Goal: Task Accomplishment & Management: Complete application form

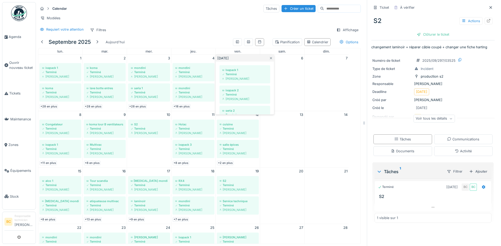
scroll to position [333, 0]
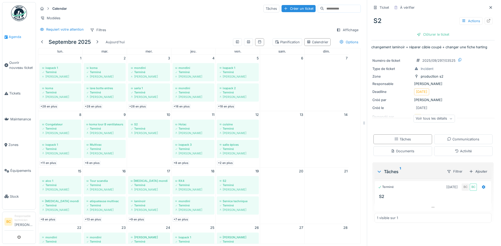
click at [12, 36] on span "Agenda" at bounding box center [21, 36] width 25 height 5
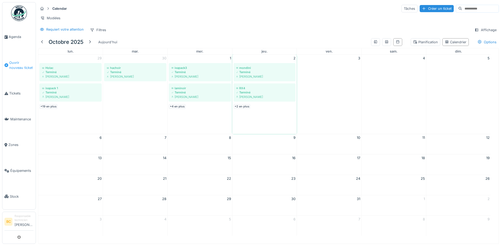
click at [15, 63] on span "Ouvrir nouveau ticket" at bounding box center [21, 65] width 24 height 10
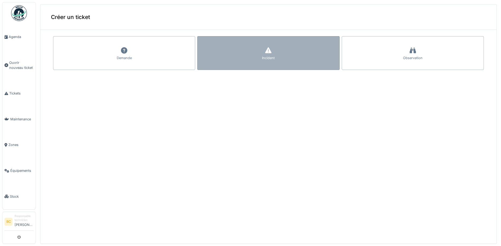
click at [210, 63] on div "Incident" at bounding box center [268, 53] width 142 height 34
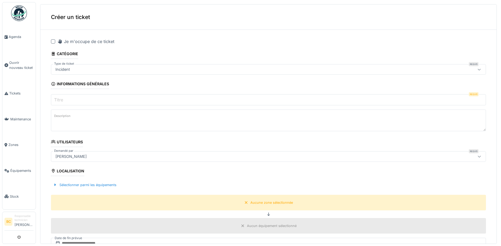
click at [52, 41] on div at bounding box center [53, 41] width 4 height 4
click at [57, 98] on label "Titre" at bounding box center [58, 100] width 11 height 6
click at [57, 98] on input "Titre" at bounding box center [268, 99] width 435 height 11
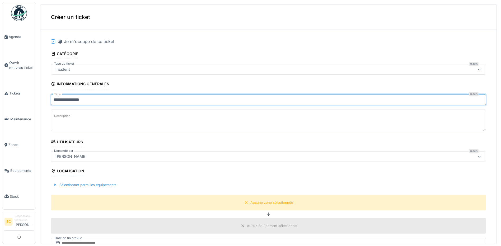
type input "**********"
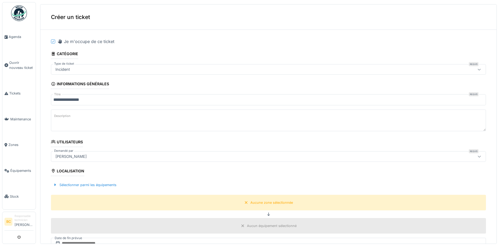
click at [62, 114] on label "Description" at bounding box center [62, 116] width 18 height 7
click at [62, 114] on textarea "Description" at bounding box center [268, 121] width 435 height 22
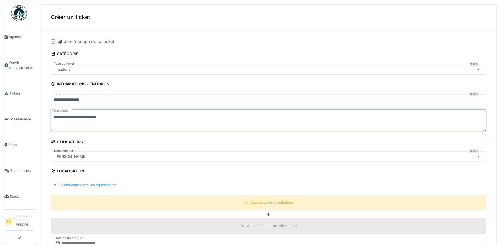
click at [110, 118] on textarea "**********" at bounding box center [268, 121] width 435 height 22
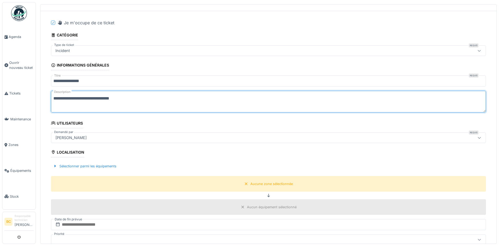
scroll to position [79, 0]
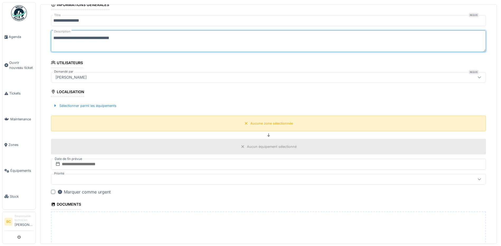
type textarea "**********"
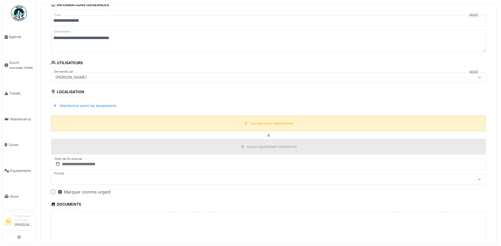
click at [250, 124] on div "Aucune zone sélectionnée" at bounding box center [271, 123] width 43 height 5
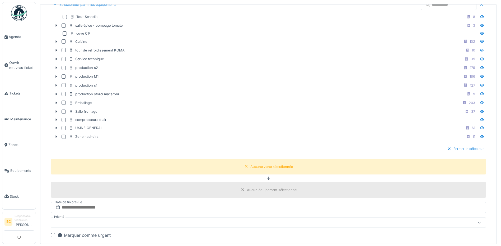
scroll to position [185, 0]
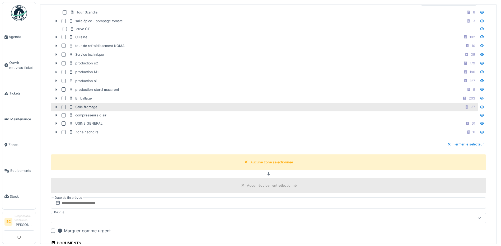
click at [91, 106] on div "Salle fromage" at bounding box center [83, 107] width 28 height 5
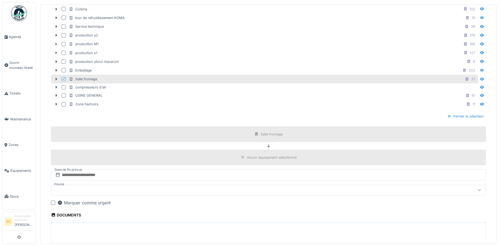
scroll to position [305, 0]
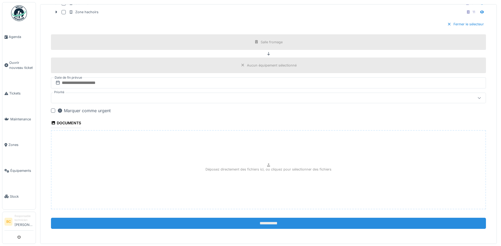
click at [270, 224] on input "**********" at bounding box center [268, 223] width 435 height 11
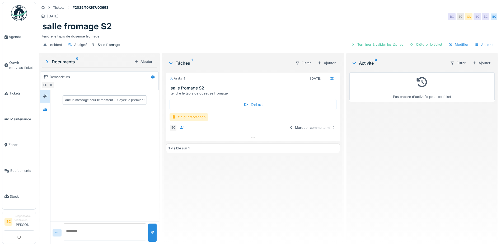
click at [197, 116] on div "fin d'intervention" at bounding box center [189, 117] width 39 height 8
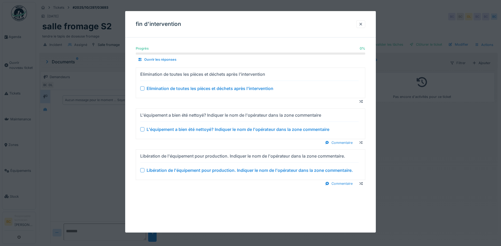
click at [202, 91] on div "Elimination de toutes les pièces et déchets après l'intervention" at bounding box center [210, 88] width 127 height 6
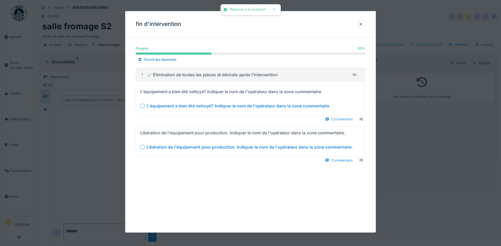
click at [201, 106] on div "L'équipement a bien été nettoyé? Indiquer le nom de l'opérateur dans la zone co…" at bounding box center [238, 106] width 183 height 6
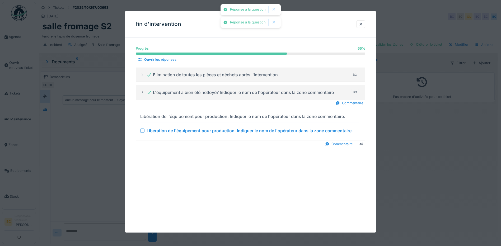
click at [207, 132] on div "Libération de l'équipement pour production. Indiquer le nom de l'opérateur dans…" at bounding box center [250, 131] width 206 height 6
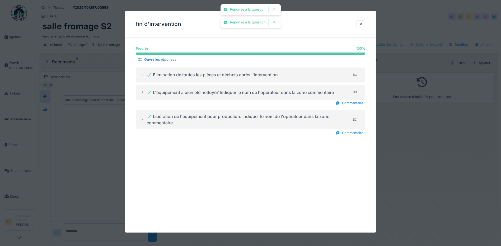
click at [403, 154] on div at bounding box center [250, 123] width 501 height 246
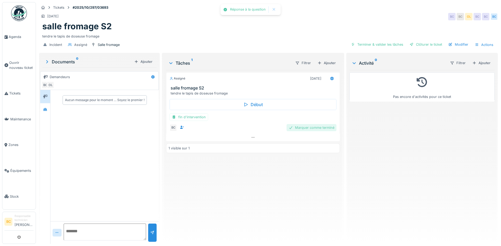
click at [305, 129] on div "Marquer comme terminé" at bounding box center [312, 127] width 50 height 7
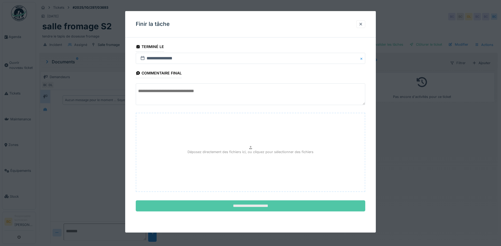
click at [259, 206] on input "**********" at bounding box center [251, 206] width 230 height 11
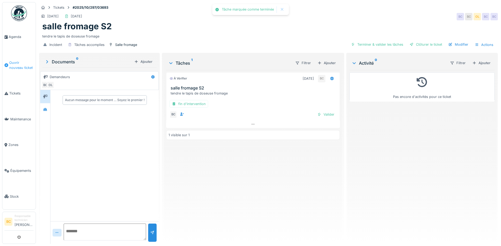
click at [13, 61] on span "Ouvrir nouveau ticket" at bounding box center [21, 65] width 24 height 10
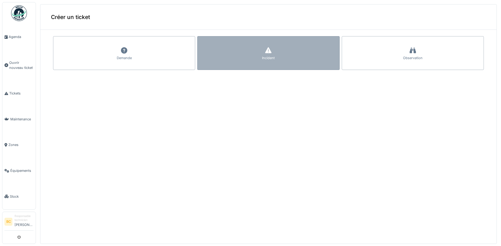
click at [203, 58] on div "Incident" at bounding box center [268, 53] width 142 height 34
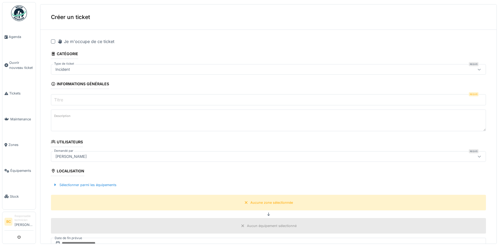
click at [53, 42] on div at bounding box center [53, 41] width 4 height 4
click at [59, 98] on label "Titre" at bounding box center [58, 100] width 11 height 6
click at [59, 98] on input "Titre" at bounding box center [268, 99] width 435 height 11
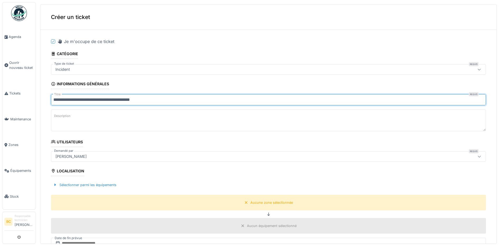
click at [109, 100] on input "**********" at bounding box center [268, 99] width 435 height 11
click at [90, 100] on input "**********" at bounding box center [268, 99] width 435 height 11
type input "**********"
click at [257, 205] on div "Aucune zone sélectionnée" at bounding box center [271, 202] width 43 height 5
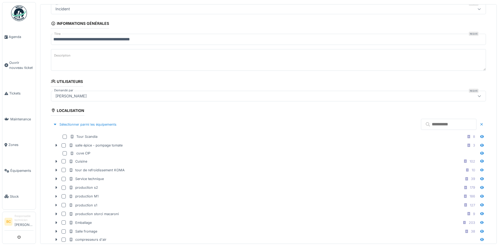
scroll to position [79, 0]
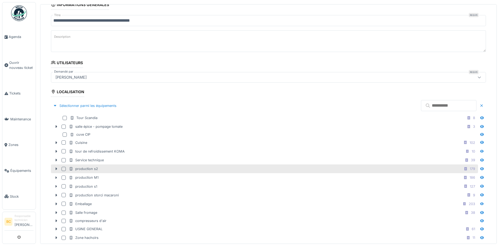
click at [91, 168] on div "production s2" at bounding box center [83, 168] width 29 height 5
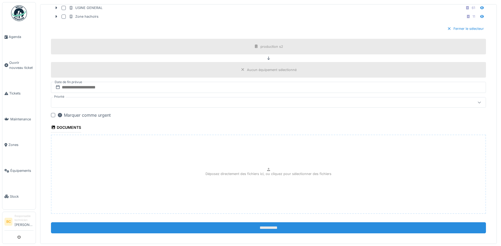
scroll to position [305, 0]
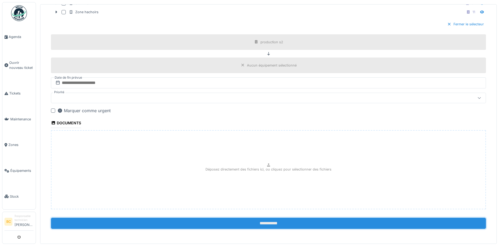
click at [256, 222] on input "**********" at bounding box center [268, 223] width 435 height 11
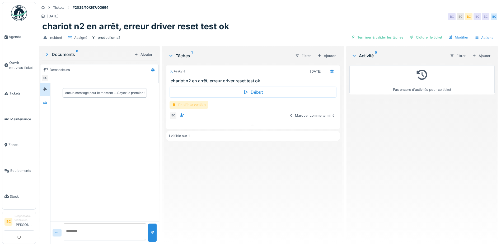
click at [195, 104] on div "fin d'intervention" at bounding box center [189, 105] width 39 height 8
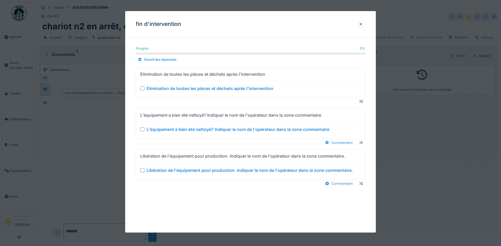
click at [200, 90] on div "Elimination de toutes les pièces et déchets après l'intervention" at bounding box center [210, 88] width 127 height 6
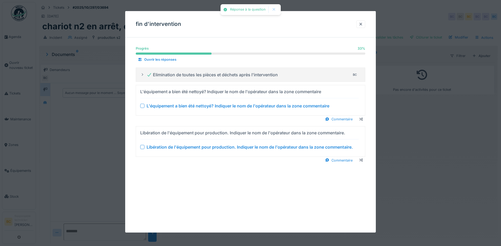
click at [205, 107] on div "L'équipement a bien été nettoyé? Indiquer le nom de l'opérateur dans la zone co…" at bounding box center [238, 106] width 183 height 6
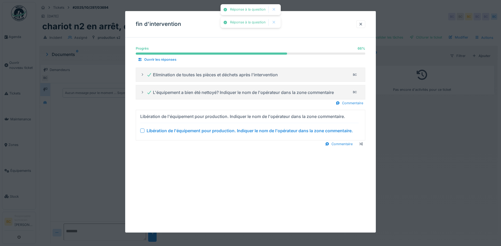
click at [209, 128] on div "Libération de l'équipement pour production. Indiquer le nom de l'opérateur dans…" at bounding box center [250, 131] width 206 height 6
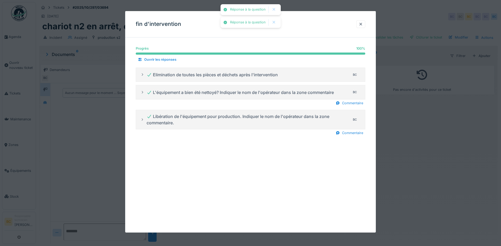
click at [481, 151] on div at bounding box center [250, 123] width 501 height 246
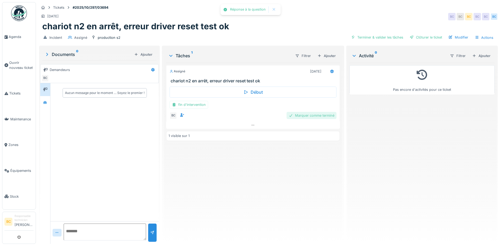
click at [309, 114] on div "Marquer comme terminé" at bounding box center [312, 115] width 50 height 7
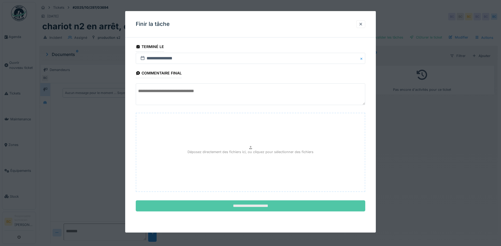
click at [259, 207] on input "**********" at bounding box center [251, 206] width 230 height 11
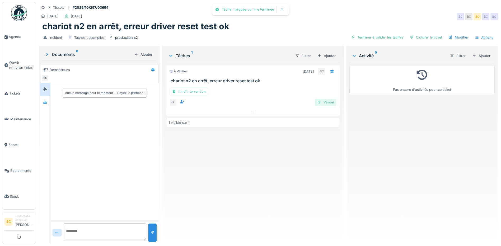
click at [332, 103] on div "Valider" at bounding box center [325, 102] width 21 height 7
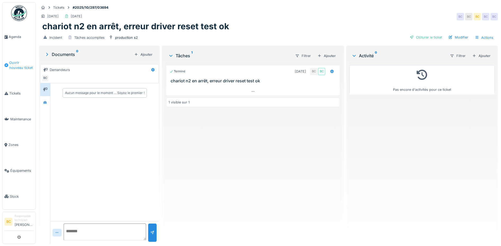
click at [15, 65] on span "Ouvrir nouveau ticket" at bounding box center [21, 65] width 24 height 10
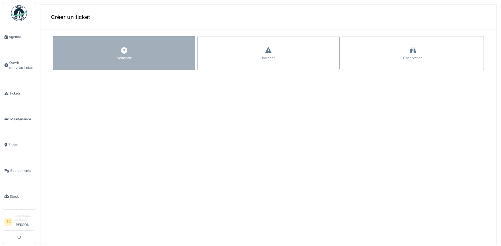
click at [170, 55] on div "Demande" at bounding box center [124, 53] width 142 height 34
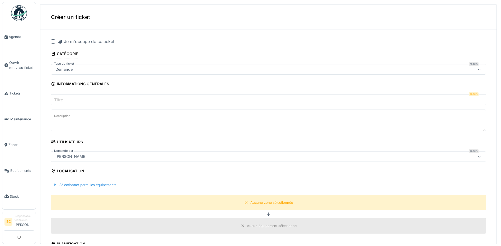
click at [54, 41] on div at bounding box center [53, 41] width 4 height 4
click at [58, 100] on label "Titre" at bounding box center [58, 100] width 11 height 6
click at [58, 100] on input "Titre" at bounding box center [268, 99] width 435 height 11
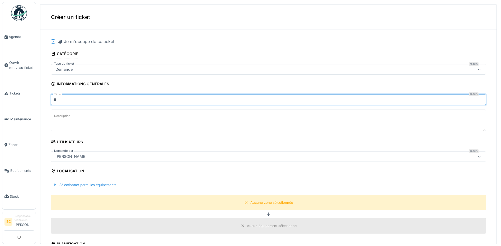
type input "**"
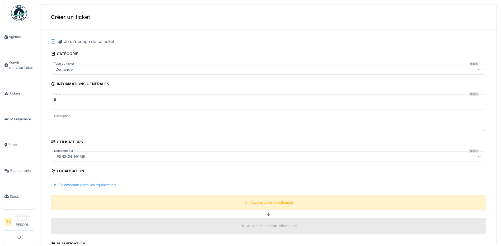
click at [64, 118] on label "Description" at bounding box center [62, 116] width 18 height 7
click at [64, 118] on textarea "Description" at bounding box center [268, 121] width 435 height 22
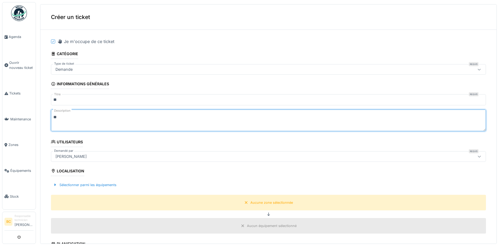
type textarea "*"
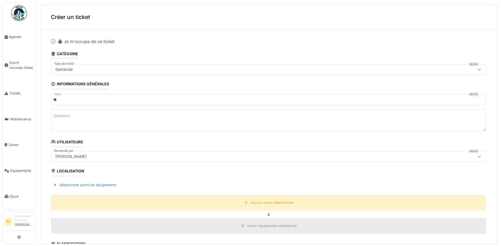
type textarea "*"
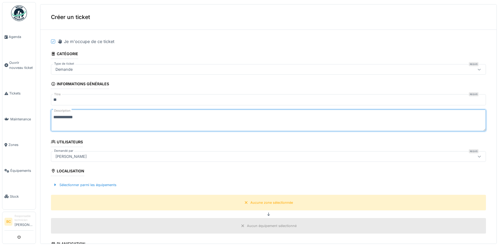
drag, startPoint x: 71, startPoint y: 118, endPoint x: 97, endPoint y: 111, distance: 26.9
click at [97, 111] on textarea "**********" at bounding box center [268, 121] width 435 height 22
click at [74, 117] on textarea "**********" at bounding box center [268, 121] width 435 height 22
click at [102, 117] on textarea "**********" at bounding box center [268, 121] width 435 height 22
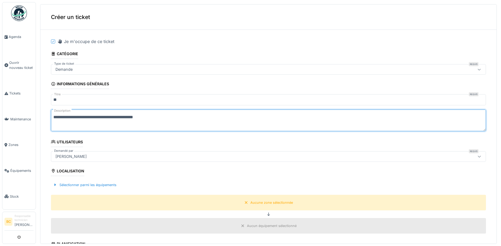
click at [145, 118] on textarea "**********" at bounding box center [268, 121] width 435 height 22
click at [142, 117] on textarea "**********" at bounding box center [268, 121] width 435 height 22
click at [53, 116] on textarea "**********" at bounding box center [268, 121] width 435 height 22
click at [72, 118] on textarea "**********" at bounding box center [268, 121] width 435 height 22
click at [74, 117] on textarea "**********" at bounding box center [268, 121] width 435 height 22
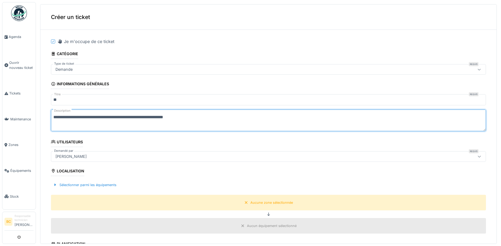
scroll to position [132, 0]
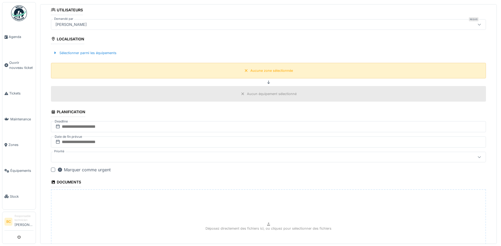
click at [261, 71] on div "Aucune zone sélectionnée" at bounding box center [271, 70] width 43 height 5
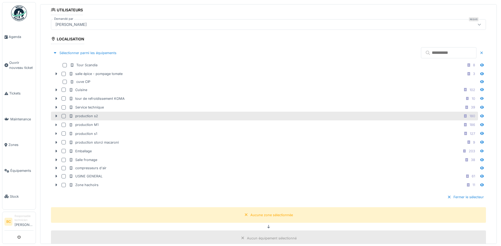
scroll to position [26, 0]
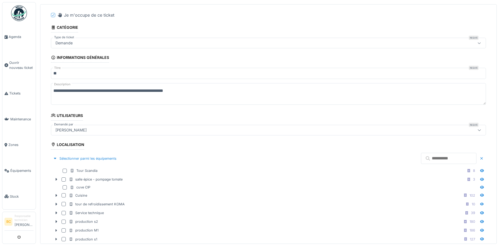
click at [63, 90] on textarea "**********" at bounding box center [268, 94] width 435 height 22
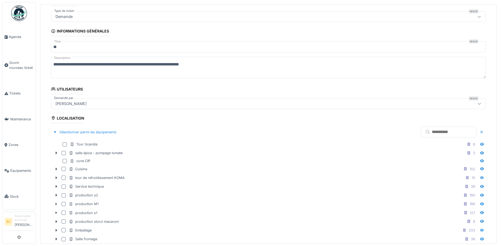
scroll to position [132, 0]
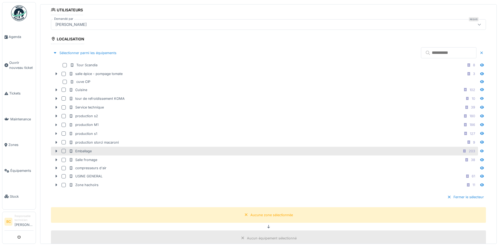
type textarea "**********"
drag, startPoint x: 89, startPoint y: 151, endPoint x: 100, endPoint y: 153, distance: 10.6
click at [90, 151] on div "Emballage" at bounding box center [80, 151] width 23 height 5
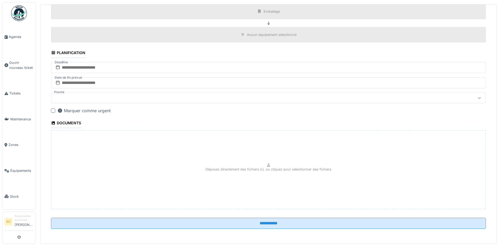
scroll to position [2, 0]
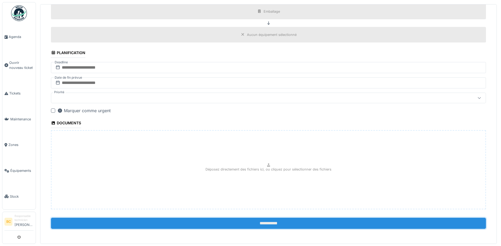
click at [267, 221] on input "**********" at bounding box center [268, 223] width 435 height 11
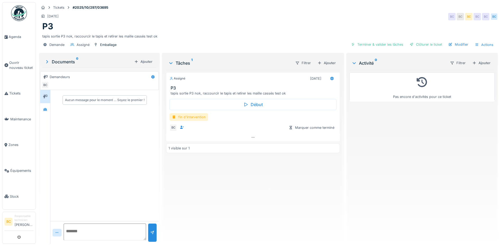
click at [201, 115] on div "fin d'intervention" at bounding box center [189, 117] width 39 height 8
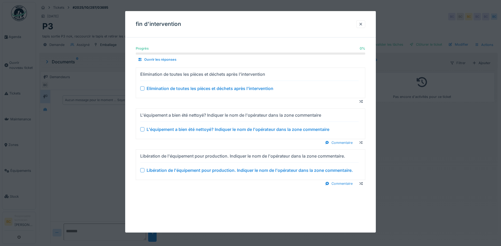
click at [204, 86] on div "Elimination de toutes les pièces et déchets après l'intervention" at bounding box center [210, 88] width 127 height 6
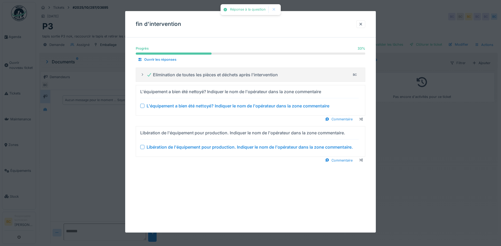
click at [210, 108] on div "L'équipement a bien été nettoyé? Indiquer le nom de l'opérateur dans la zone co…" at bounding box center [238, 106] width 183 height 6
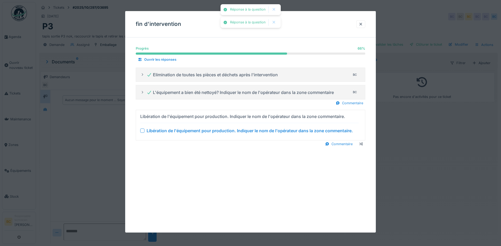
drag, startPoint x: 224, startPoint y: 131, endPoint x: 229, endPoint y: 131, distance: 5.3
click at [224, 131] on div "Libération de l'équipement pour production. Indiquer le nom de l'opérateur dans…" at bounding box center [250, 131] width 206 height 6
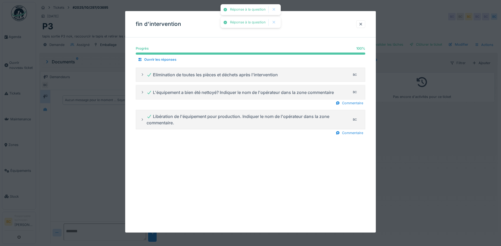
click at [445, 154] on div at bounding box center [250, 123] width 501 height 246
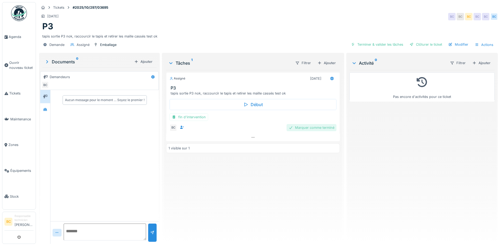
click at [301, 127] on div "Marquer comme terminé" at bounding box center [312, 127] width 50 height 7
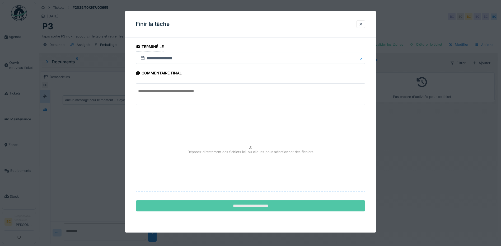
click at [258, 205] on input "**********" at bounding box center [251, 206] width 230 height 11
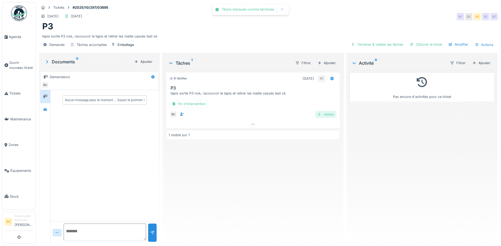
click at [317, 115] on div at bounding box center [319, 114] width 4 height 5
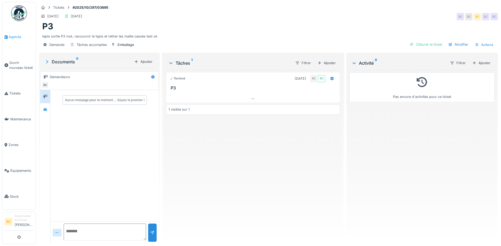
click at [15, 36] on span "Agenda" at bounding box center [21, 36] width 25 height 5
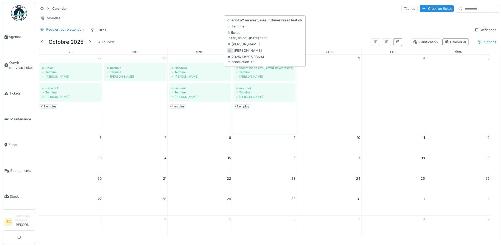
click at [253, 74] on div "Terminé" at bounding box center [264, 72] width 57 height 4
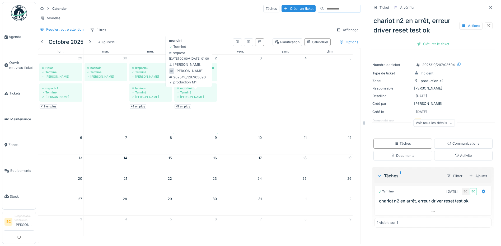
click at [194, 95] on div "Terminé" at bounding box center [195, 92] width 37 height 4
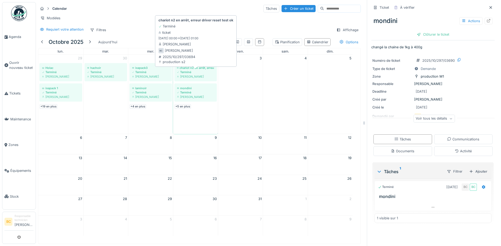
click at [196, 70] on div "chariot n2 en arrêt, erreur driver reset test ok" at bounding box center [195, 68] width 37 height 4
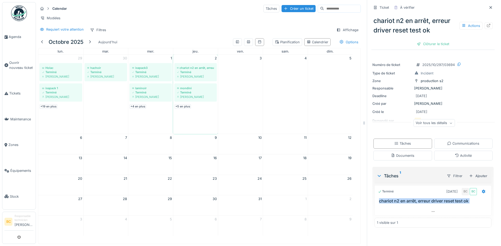
drag, startPoint x: 375, startPoint y: 203, endPoint x: 435, endPoint y: 204, distance: 60.3
click at [435, 204] on div "Terminé 02/10/2025 BC BC chariot n2 en arrêt, erreur driver reset test ok" at bounding box center [433, 200] width 117 height 30
copy div "chariot n2 en arrêt, erreur driver reset test ok"
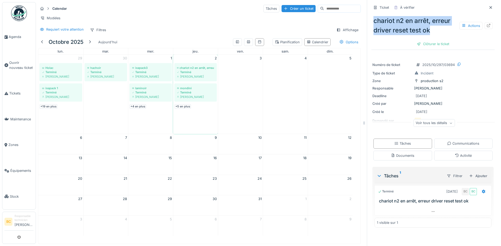
drag, startPoint x: 371, startPoint y: 20, endPoint x: 431, endPoint y: 29, distance: 61.1
click at [431, 29] on div "chariot n2 en arrêt, erreur driver reset test ok Actions" at bounding box center [432, 25] width 123 height 23
copy div "chariot n2 en arrêt, erreur driver reset test ok"
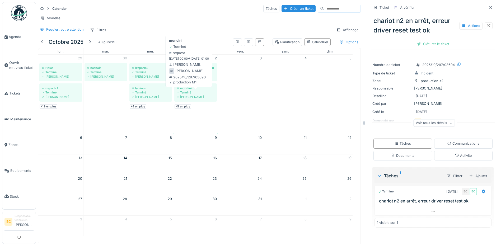
click at [190, 90] on div "mondini" at bounding box center [195, 88] width 37 height 4
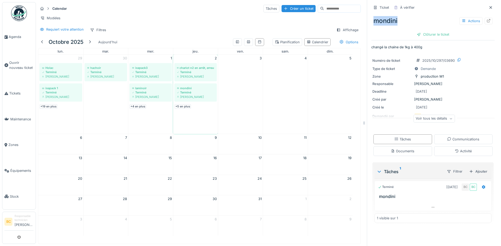
drag, startPoint x: 369, startPoint y: 20, endPoint x: 403, endPoint y: 19, distance: 33.6
click at [403, 19] on div "mondini Actions" at bounding box center [432, 21] width 123 height 14
copy div "mondini"
drag, startPoint x: 368, startPoint y: 47, endPoint x: 419, endPoint y: 46, distance: 51.0
click at [419, 46] on p "changé la chaine de 1kg à 400g" at bounding box center [432, 47] width 123 height 5
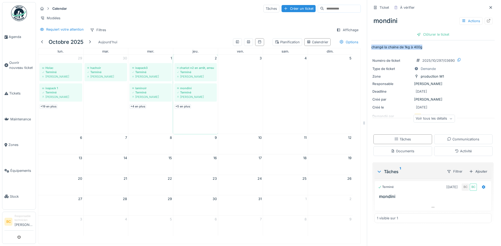
copy p "changé la chaine de 1kg à 400g"
click at [187, 109] on link "+5 en plus" at bounding box center [183, 106] width 16 height 4
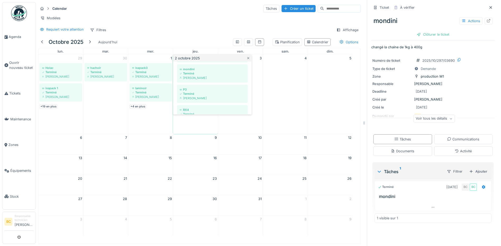
scroll to position [32, 0]
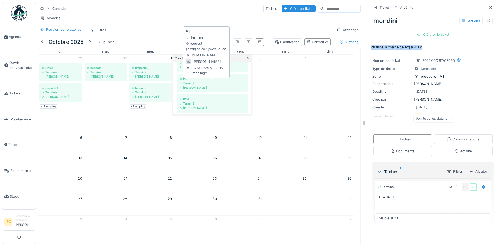
click at [193, 85] on div "Terminé" at bounding box center [213, 83] width 66 height 4
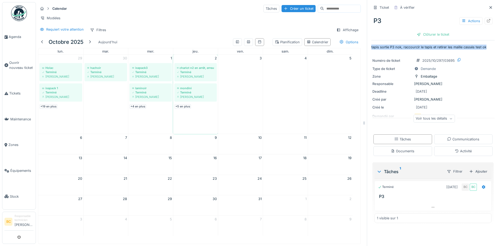
drag, startPoint x: 367, startPoint y: 47, endPoint x: 484, endPoint y: 49, distance: 116.5
click at [484, 49] on div "Ticket À vérifier P3 Actions Clôturer le ticket tapis sortie P3 nok, raccourcir…" at bounding box center [433, 123] width 132 height 246
copy p "tapis sortie P3 nok, raccourcir le tapis et retirer les maille cassés test ok"
click at [183, 109] on link "+5 en plus" at bounding box center [183, 106] width 16 height 4
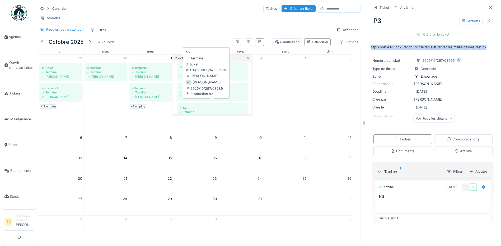
scroll to position [53, 0]
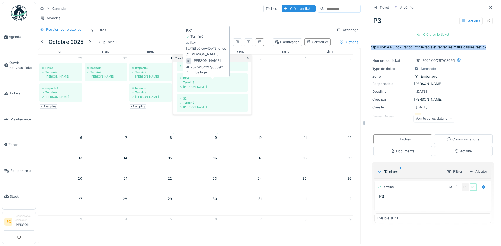
click at [188, 85] on div "Terminé" at bounding box center [213, 82] width 66 height 4
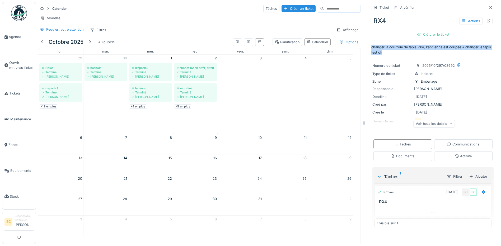
drag, startPoint x: 368, startPoint y: 47, endPoint x: 380, endPoint y: 53, distance: 14.2
click at [380, 53] on p "changer la courroie de tapis RX4, l'ancienne est coupée + changer le tapis test…" at bounding box center [432, 50] width 123 height 10
copy p "changer la courroie de tapis RX4, l'ancienne est coupée + changer le tapis test…"
click at [185, 109] on link "+5 en plus" at bounding box center [183, 106] width 16 height 4
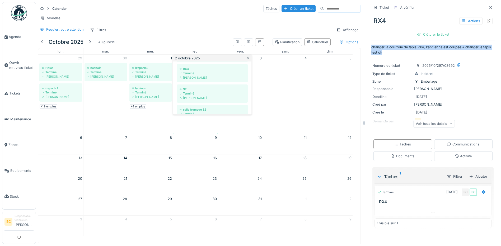
scroll to position [63, 0]
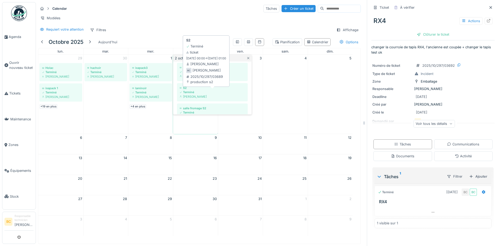
click at [194, 94] on div "Terminé" at bounding box center [213, 92] width 66 height 4
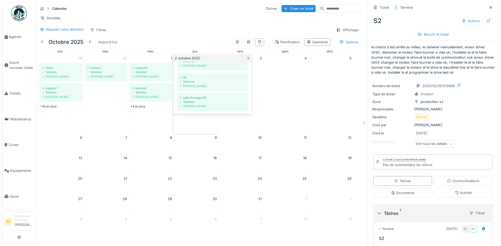
scroll to position [85, 0]
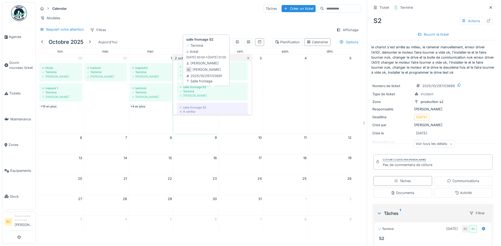
click at [193, 94] on div "Terminé" at bounding box center [213, 91] width 66 height 4
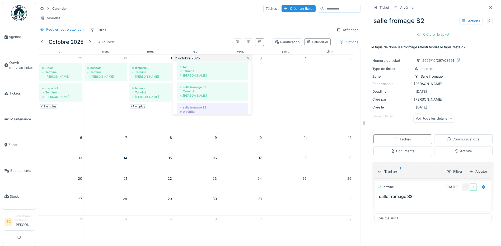
scroll to position [95, 0]
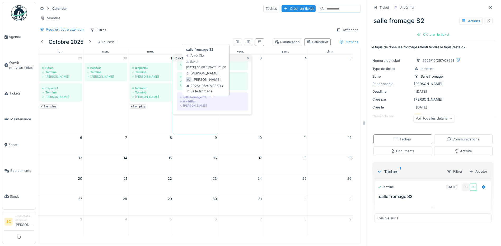
click at [194, 104] on div "À vérifier" at bounding box center [213, 101] width 66 height 4
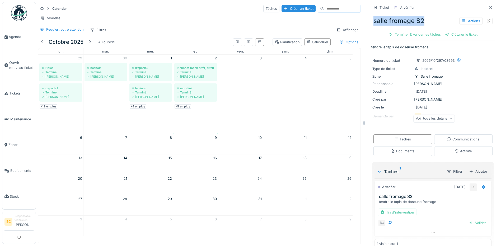
drag, startPoint x: 378, startPoint y: 20, endPoint x: 427, endPoint y: 20, distance: 48.6
click at [427, 20] on div "salle fromage S2 Actions" at bounding box center [432, 21] width 123 height 14
drag, startPoint x: 366, startPoint y: 47, endPoint x: 427, endPoint y: 46, distance: 60.8
click at [427, 46] on div "Ticket À vérifier salle fromage S2 Actions Terminer & valider les tâches Clôtur…" at bounding box center [433, 123] width 132 height 246
copy p "tendre le tapis de doseuse fromage"
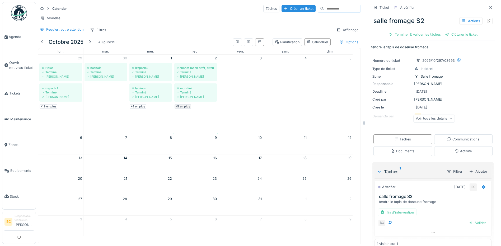
click at [181, 109] on link "+5 en plus" at bounding box center [183, 106] width 16 height 4
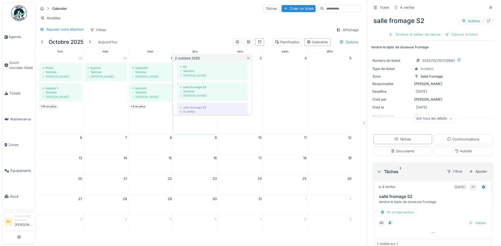
scroll to position [95, 0]
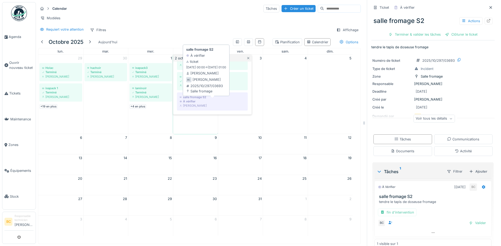
click at [194, 104] on div "À vérifier" at bounding box center [213, 101] width 66 height 4
click at [193, 104] on div "À vérifier" at bounding box center [213, 101] width 66 height 4
click at [206, 83] on div "Terminé" at bounding box center [213, 81] width 66 height 4
click at [197, 99] on div "salle fromage S2" at bounding box center [213, 97] width 66 height 4
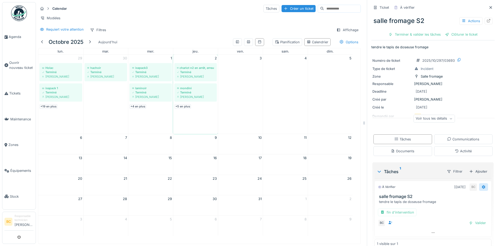
click at [482, 188] on icon at bounding box center [483, 187] width 3 height 4
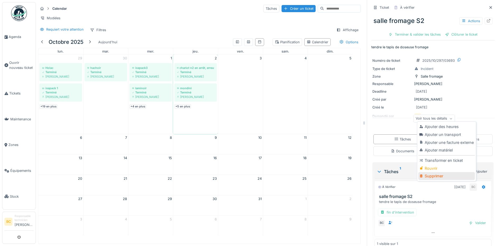
click at [438, 176] on div "Supprimer" at bounding box center [447, 176] width 56 height 8
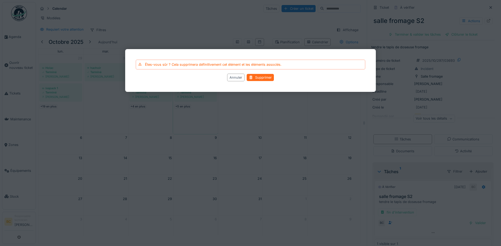
click at [253, 78] on div at bounding box center [251, 77] width 4 height 5
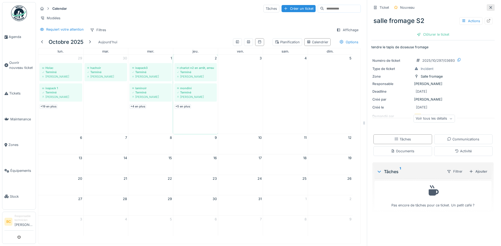
click at [489, 7] on icon at bounding box center [491, 7] width 4 height 3
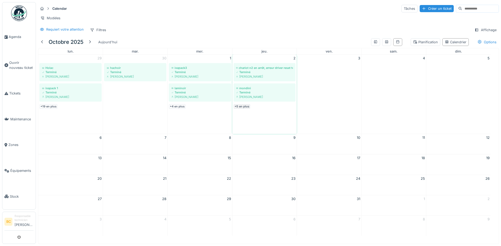
click at [242, 109] on link "+5 en plus" at bounding box center [242, 106] width 16 height 4
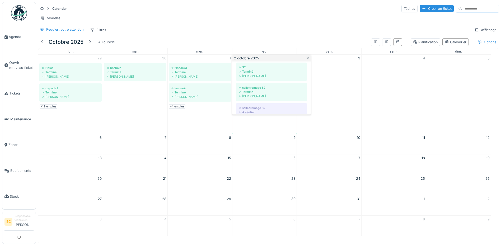
scroll to position [95, 0]
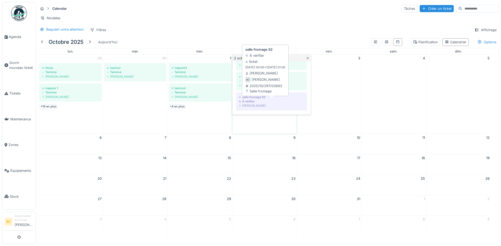
click at [253, 104] on div "À vérifier" at bounding box center [272, 101] width 66 height 4
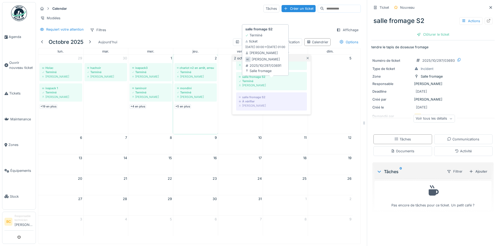
click at [261, 83] on div "Terminé" at bounding box center [272, 81] width 66 height 4
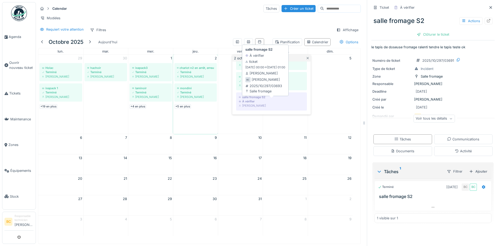
scroll to position [4, 0]
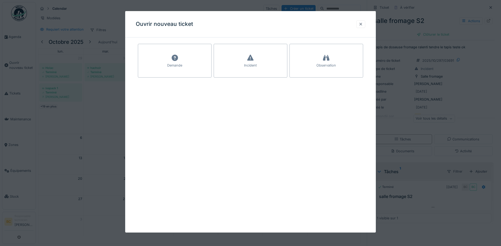
click at [365, 23] on div at bounding box center [360, 24] width 9 height 8
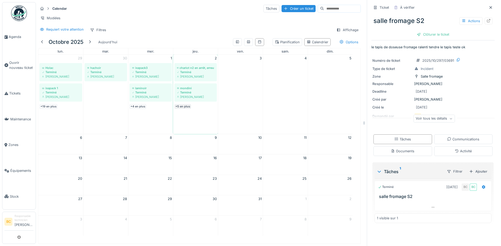
click at [185, 106] on link "+5 en plus" at bounding box center [183, 106] width 16 height 4
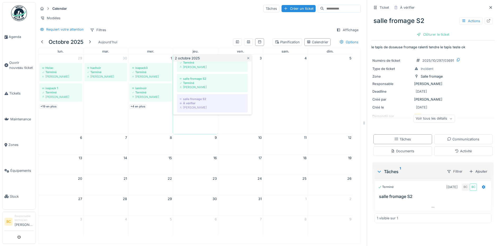
scroll to position [95, 0]
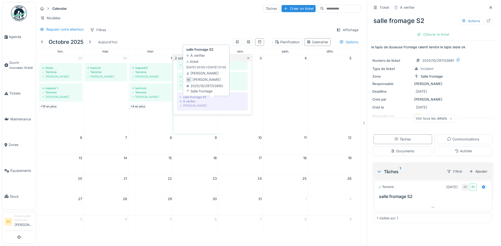
click at [208, 105] on div "[PERSON_NAME]" at bounding box center [213, 106] width 66 height 4
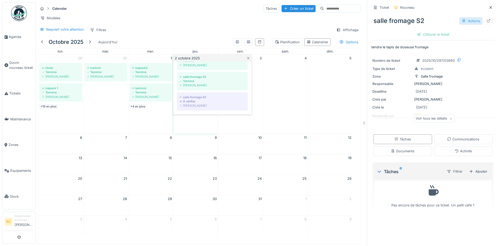
click at [463, 17] on div "Actions" at bounding box center [470, 21] width 23 height 8
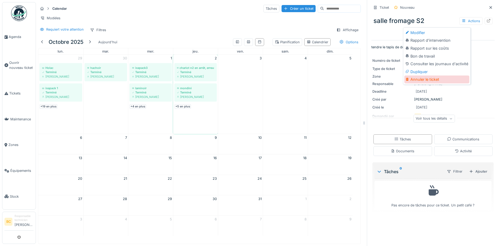
click at [424, 76] on div "Annuler le ticket" at bounding box center [437, 80] width 65 height 8
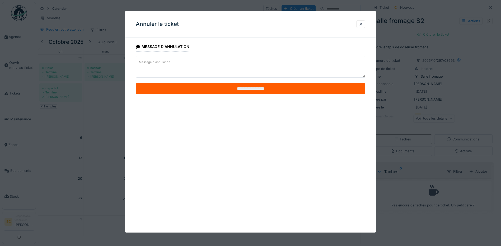
click at [255, 91] on input "**********" at bounding box center [251, 88] width 230 height 11
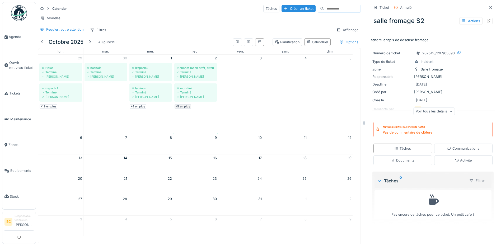
click at [183, 107] on link "+5 en plus" at bounding box center [183, 106] width 16 height 4
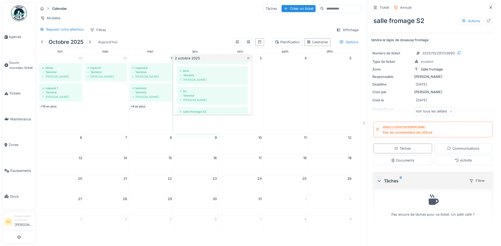
scroll to position [95, 0]
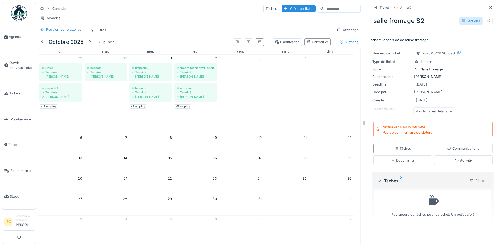
click at [462, 19] on icon at bounding box center [464, 20] width 4 height 3
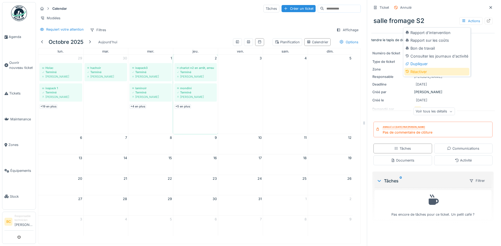
click at [422, 68] on div "Réactiver" at bounding box center [437, 72] width 65 height 8
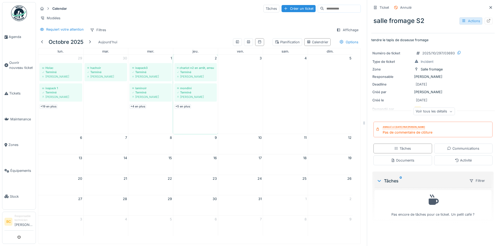
click at [462, 19] on icon at bounding box center [464, 20] width 4 height 3
click at [183, 106] on link "+5 en plus" at bounding box center [183, 106] width 16 height 4
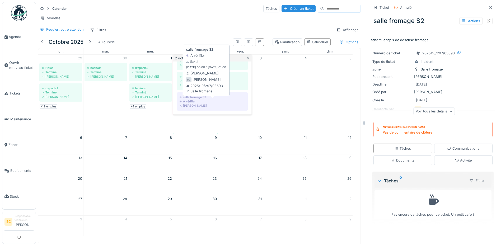
click at [198, 101] on div "À vérifier" at bounding box center [213, 101] width 66 height 4
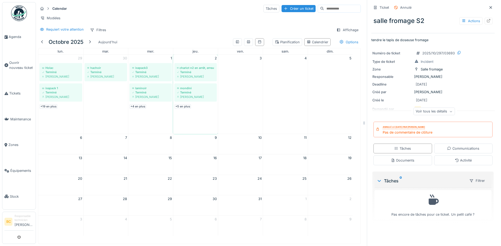
click at [377, 178] on icon at bounding box center [379, 180] width 4 height 5
click at [377, 179] on icon at bounding box center [379, 181] width 5 height 4
click at [450, 111] on icon at bounding box center [451, 111] width 2 height 1
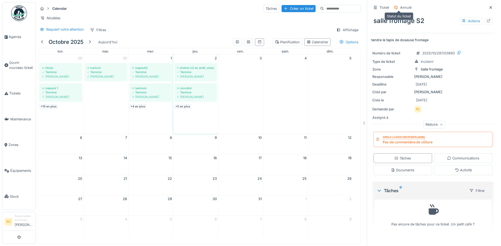
click at [400, 5] on div "Annulé" at bounding box center [405, 7] width 11 height 5
click at [373, 6] on icon at bounding box center [375, 7] width 4 height 3
click at [392, 4] on div "Annulé" at bounding box center [402, 7] width 21 height 7
click at [394, 6] on icon at bounding box center [396, 7] width 4 height 3
click at [14, 62] on span "Ouvrir nouveau ticket" at bounding box center [21, 65] width 24 height 10
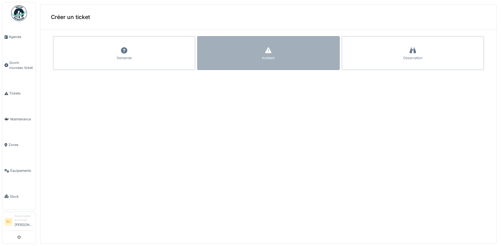
click at [219, 57] on div "Incident" at bounding box center [268, 53] width 142 height 34
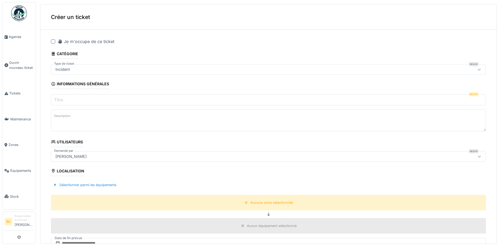
click at [57, 118] on label "Description" at bounding box center [62, 116] width 18 height 7
click at [57, 118] on textarea "Description" at bounding box center [268, 121] width 435 height 22
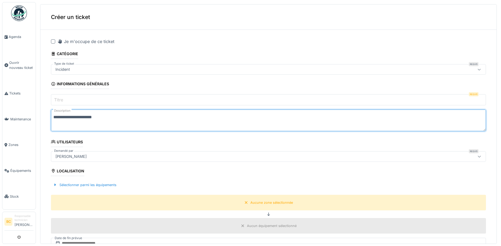
click at [103, 117] on textarea "**********" at bounding box center [268, 121] width 435 height 22
click at [131, 117] on textarea "**********" at bounding box center [268, 121] width 435 height 22
click at [131, 118] on textarea "**********" at bounding box center [268, 121] width 435 height 22
type textarea "**********"
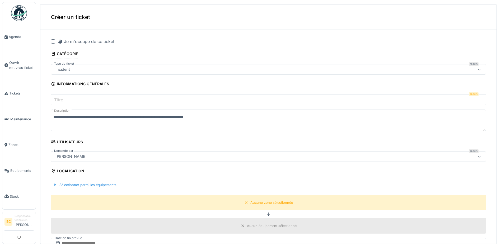
click at [53, 41] on div at bounding box center [53, 41] width 4 height 4
click at [253, 205] on div "Aucune zone sélectionnée" at bounding box center [271, 202] width 43 height 5
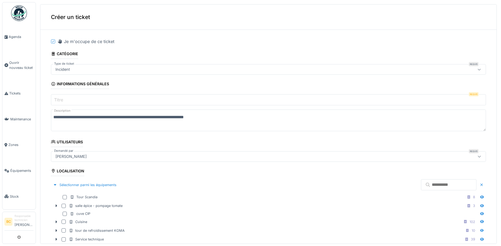
scroll to position [53, 0]
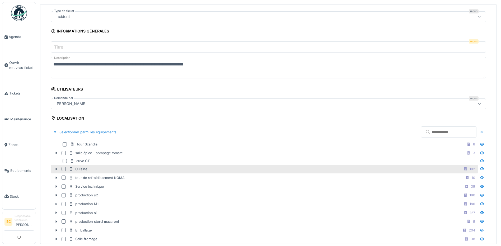
click at [98, 168] on div "Cuisine 102" at bounding box center [273, 169] width 408 height 7
click at [69, 47] on input "Titre" at bounding box center [268, 46] width 435 height 11
click at [56, 169] on icon at bounding box center [57, 169] width 2 height 3
click at [66, 49] on input "Titre" at bounding box center [268, 46] width 435 height 11
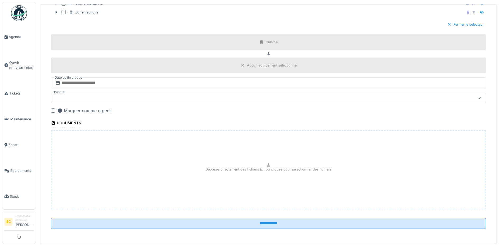
scroll to position [2, 0]
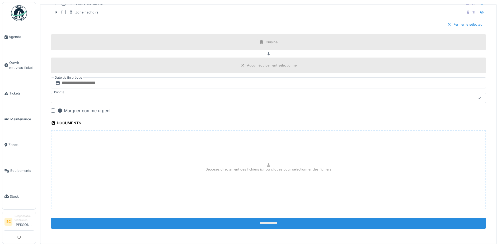
type input "*********"
click at [260, 219] on input "**********" at bounding box center [268, 223] width 435 height 11
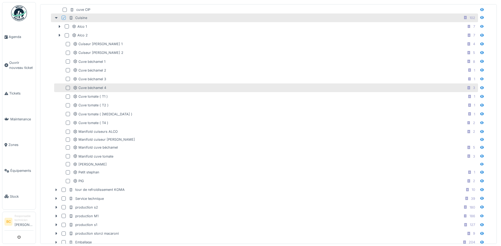
scroll to position [99, 0]
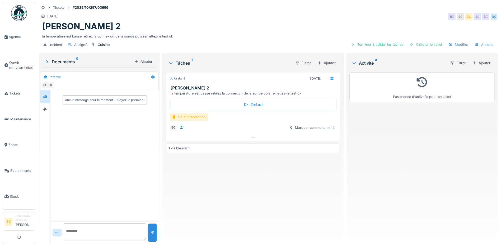
click at [189, 119] on div "fin d'intervention" at bounding box center [189, 117] width 39 height 8
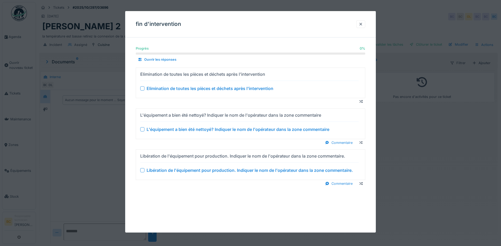
click at [187, 89] on div "Elimination de toutes les pièces et déchets après l'intervention" at bounding box center [210, 88] width 127 height 6
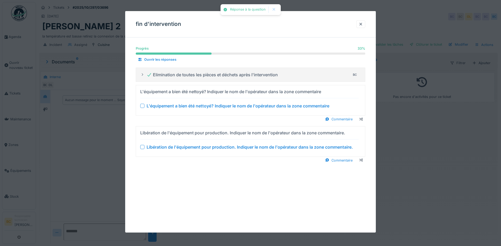
click at [193, 106] on div "L'équipement a bien été nettoyé? Indiquer le nom de l'opérateur dans la zone co…" at bounding box center [238, 106] width 183 height 6
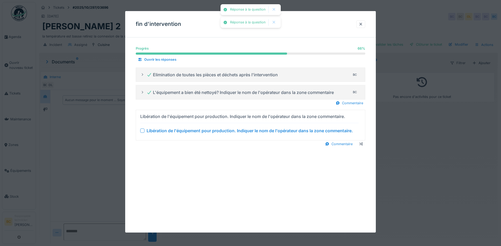
click at [206, 131] on div "Libération de l'équipement pour production. Indiquer le nom de l'opérateur dans…" at bounding box center [250, 131] width 206 height 6
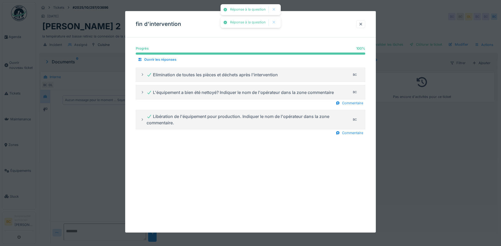
click at [416, 170] on div at bounding box center [250, 123] width 501 height 246
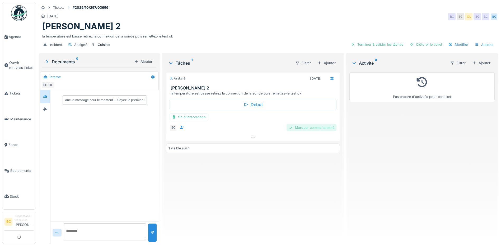
click at [320, 127] on div "Marquer comme terminé" at bounding box center [312, 127] width 50 height 7
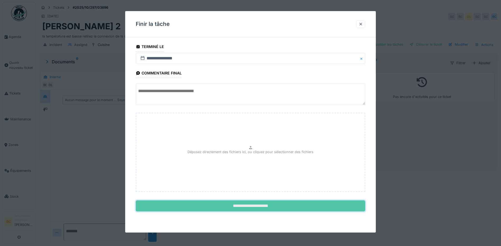
click at [264, 205] on input "**********" at bounding box center [251, 206] width 230 height 11
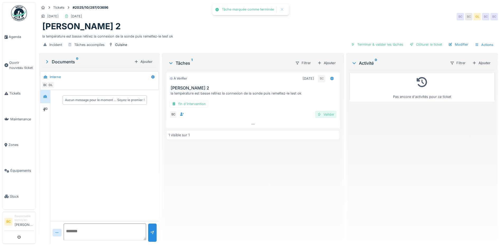
click at [322, 115] on div "Valider" at bounding box center [325, 114] width 21 height 7
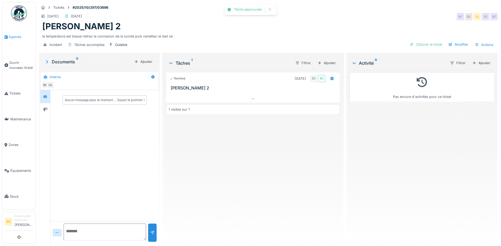
click at [12, 38] on span "Agenda" at bounding box center [21, 36] width 25 height 5
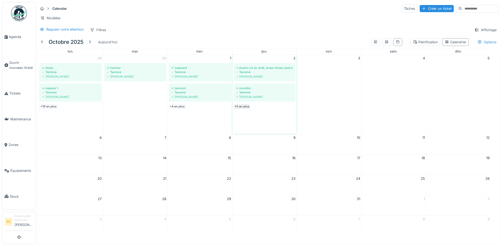
click at [242, 109] on link "+5 en plus" at bounding box center [242, 106] width 16 height 4
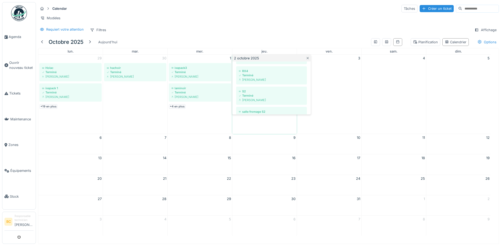
scroll to position [95, 0]
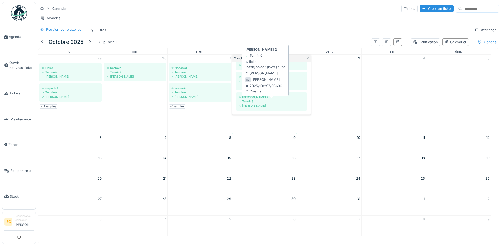
click at [263, 104] on div "Terminé" at bounding box center [272, 101] width 66 height 4
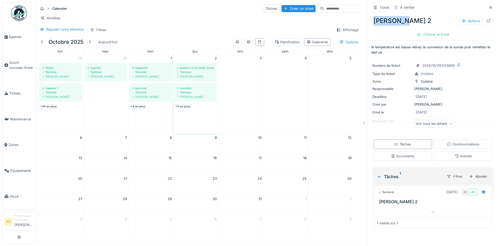
drag, startPoint x: 400, startPoint y: 20, endPoint x: 371, endPoint y: 17, distance: 29.7
click at [371, 17] on div "stephan 2 Actions" at bounding box center [432, 21] width 123 height 14
copy div "[PERSON_NAME] 2"
drag, startPoint x: 368, startPoint y: 48, endPoint x: 380, endPoint y: 53, distance: 13.8
click at [380, 53] on p "la température est basse retirez la connexion de la sonde puis remettez-le test…" at bounding box center [432, 50] width 123 height 10
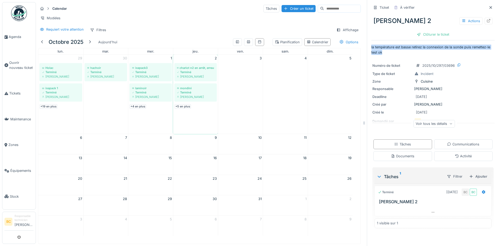
copy p "la température est basse retirez la connexion de la sonde puis remettez-le test…"
drag, startPoint x: 369, startPoint y: 18, endPoint x: 403, endPoint y: 22, distance: 34.0
click at [403, 22] on div "stephan 2 Actions" at bounding box center [432, 21] width 123 height 14
copy div "[PERSON_NAME] 2"
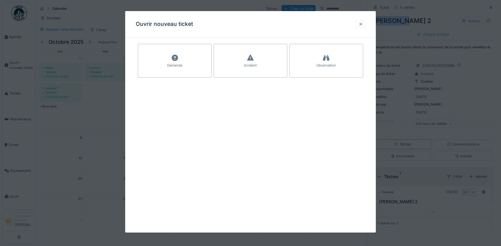
click at [362, 23] on div at bounding box center [361, 24] width 4 height 5
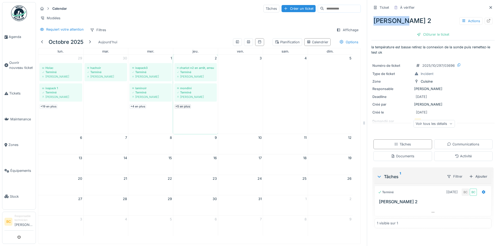
click at [182, 109] on link "+5 en plus" at bounding box center [183, 106] width 16 height 4
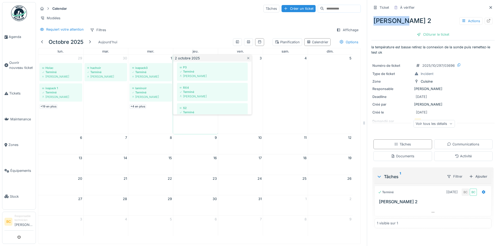
scroll to position [53, 0]
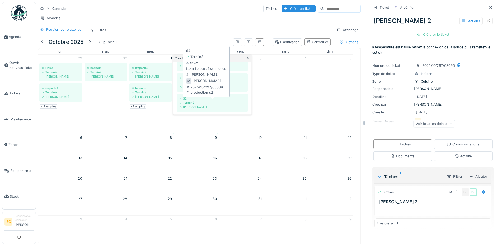
click at [193, 105] on div "Terminé" at bounding box center [213, 103] width 66 height 4
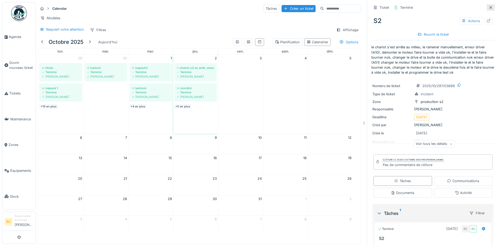
click at [489, 7] on icon at bounding box center [491, 7] width 4 height 3
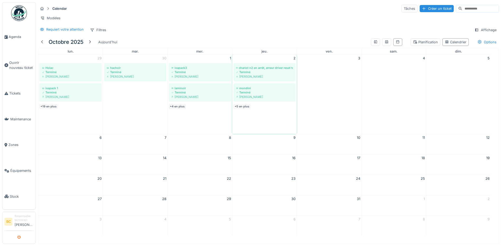
click at [20, 238] on icon "submit" at bounding box center [18, 237] width 3 height 3
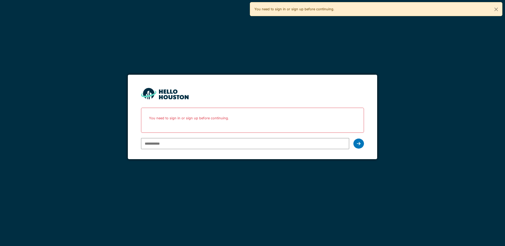
click at [163, 143] on input "email" at bounding box center [245, 143] width 208 height 11
type input "**********"
click at [357, 143] on icon at bounding box center [359, 144] width 4 height 4
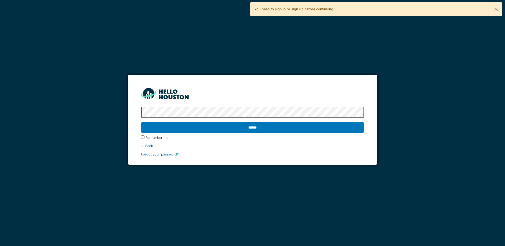
click at [141, 122] on input "******" at bounding box center [252, 127] width 223 height 11
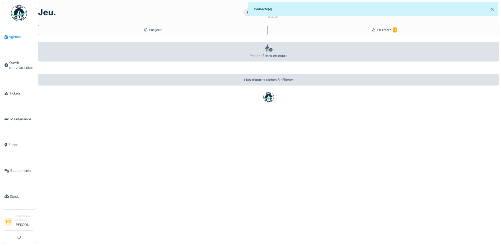
click at [24, 36] on span "Agenda" at bounding box center [21, 36] width 25 height 5
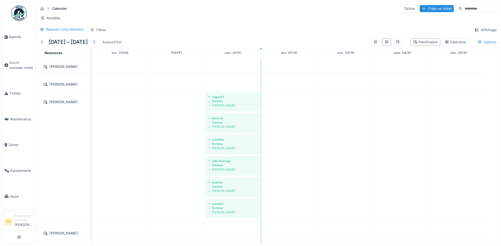
scroll to position [331, 0]
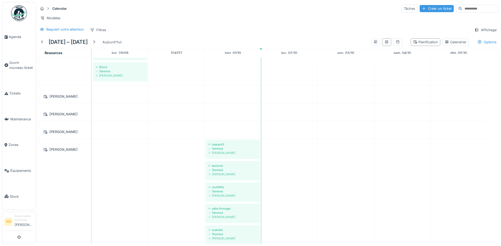
click at [420, 11] on div "Créer un ticket" at bounding box center [437, 8] width 34 height 7
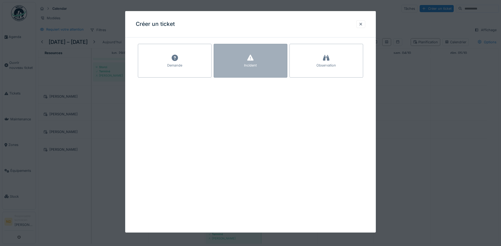
click at [253, 61] on icon at bounding box center [250, 58] width 6 height 6
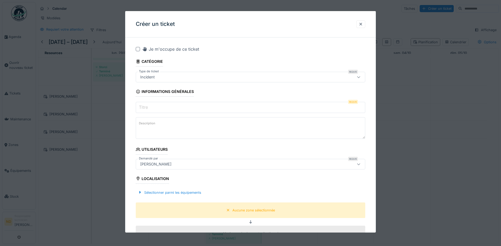
click at [152, 106] on input "Titre" at bounding box center [251, 107] width 230 height 11
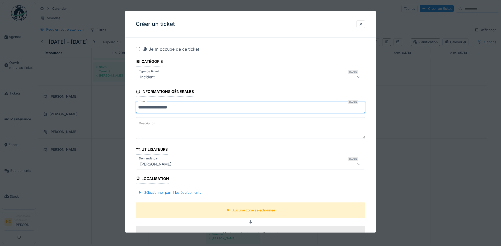
type input "**********"
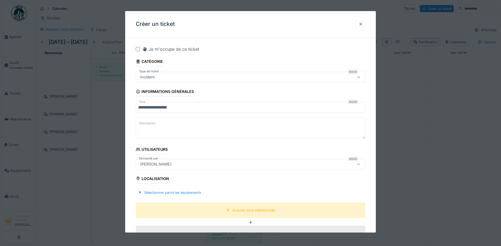
click at [148, 130] on textarea "Description" at bounding box center [251, 128] width 230 height 22
paste textarea "**********"
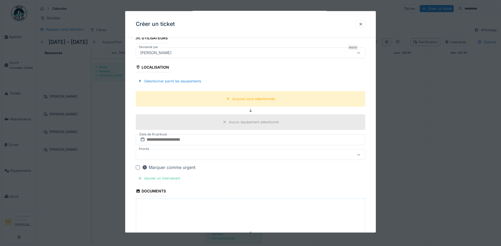
scroll to position [85, 0]
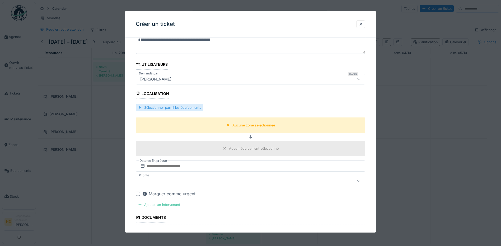
type textarea "**********"
click at [169, 107] on div "Sélectionner parmi les équipements" at bounding box center [170, 107] width 68 height 7
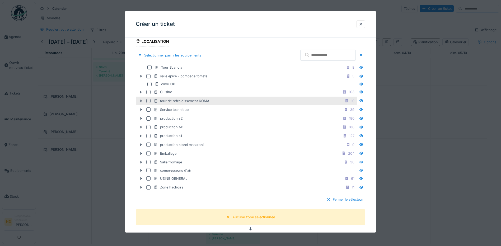
scroll to position [138, 0]
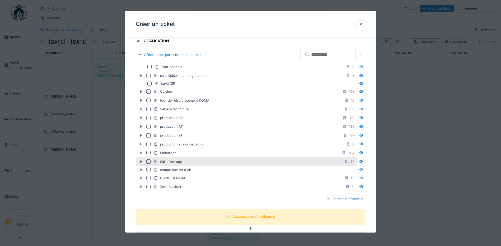
click at [179, 163] on div "Salle fromage" at bounding box center [168, 161] width 28 height 5
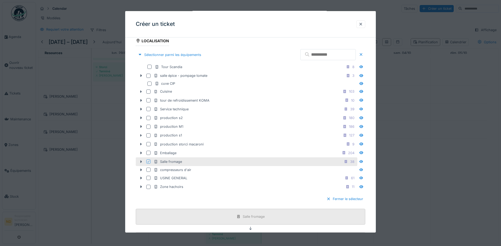
click at [231, 218] on div "Salle fromage" at bounding box center [251, 217] width 230 height 16
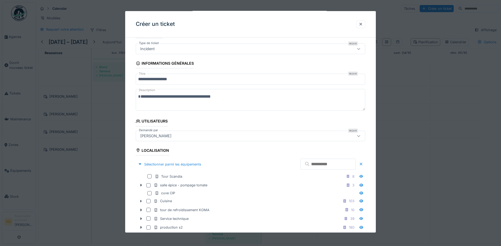
scroll to position [6, 0]
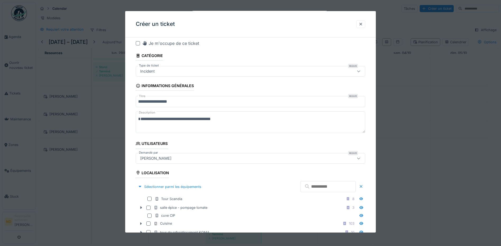
click at [137, 44] on div at bounding box center [138, 43] width 4 height 4
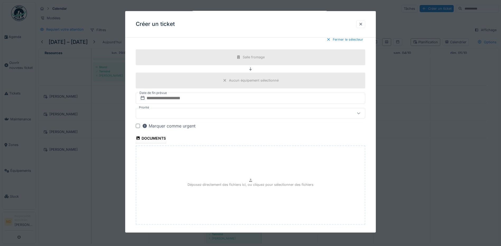
scroll to position [324, 0]
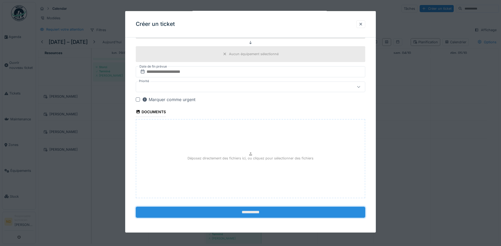
click at [255, 212] on input "**********" at bounding box center [251, 212] width 230 height 11
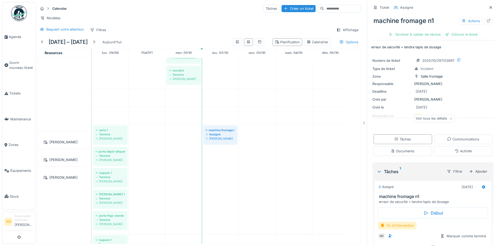
scroll to position [419, 0]
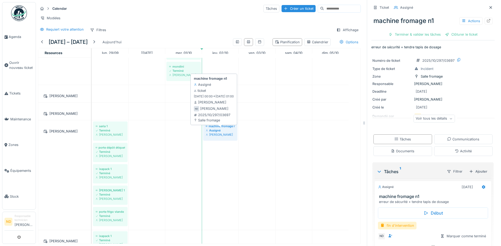
click at [214, 133] on div "Assigné" at bounding box center [220, 130] width 29 height 4
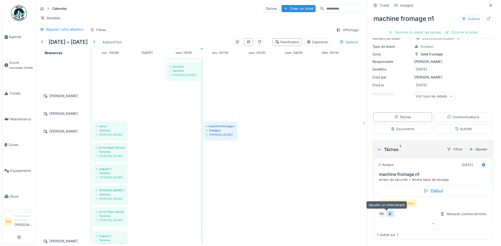
click at [389, 215] on icon at bounding box center [391, 213] width 4 height 3
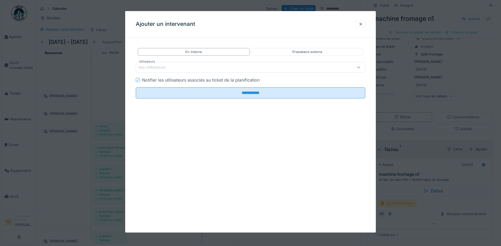
click at [161, 63] on div "Vos utilisateurs" at bounding box center [251, 67] width 230 height 11
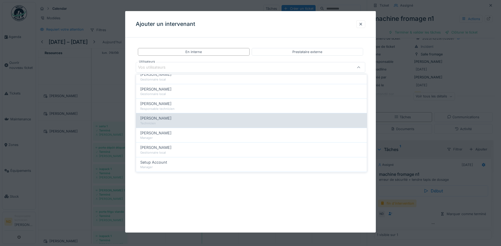
click at [164, 121] on span "[PERSON_NAME]" at bounding box center [155, 118] width 31 height 6
type input "*****"
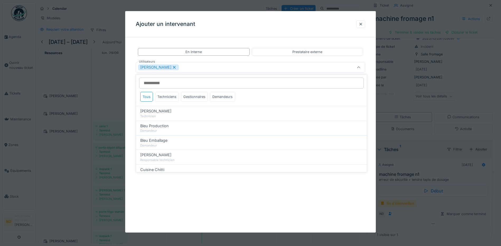
click at [180, 67] on div "[PERSON_NAME]" at bounding box center [237, 67] width 198 height 6
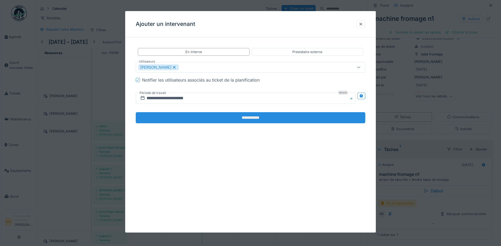
click at [185, 121] on input "**********" at bounding box center [251, 117] width 230 height 11
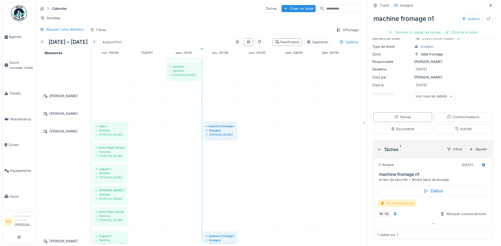
click at [399, 206] on div "fin d'intervention" at bounding box center [397, 204] width 39 height 8
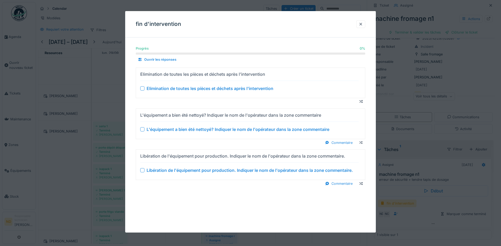
click at [144, 88] on div at bounding box center [142, 88] width 4 height 4
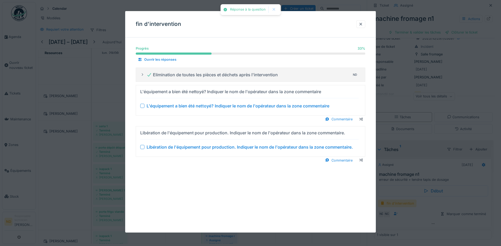
click at [141, 106] on div at bounding box center [142, 106] width 4 height 4
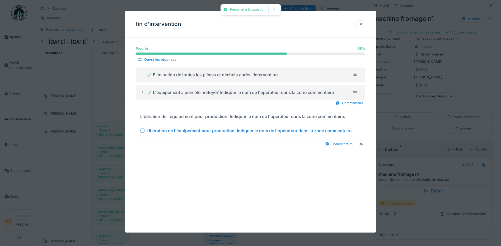
click at [141, 130] on div at bounding box center [142, 131] width 4 height 4
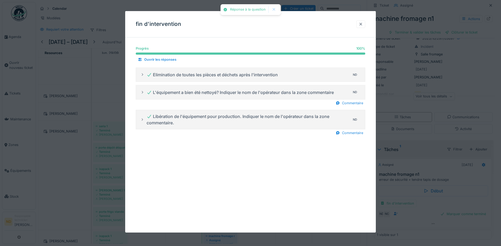
click at [361, 26] on div at bounding box center [361, 24] width 4 height 5
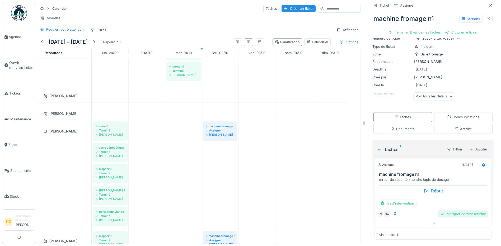
click at [449, 218] on div "Marquer comme terminé" at bounding box center [463, 214] width 50 height 7
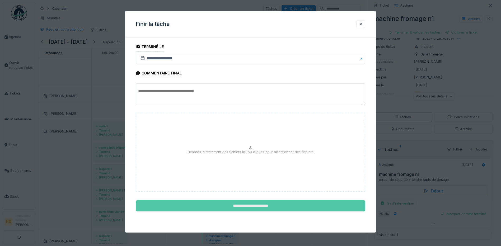
click at [281, 209] on input "**********" at bounding box center [251, 206] width 230 height 11
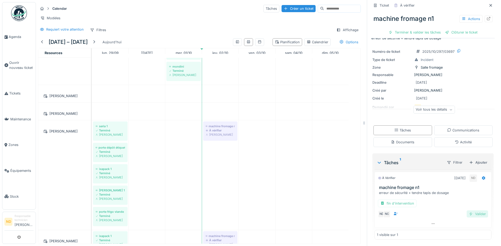
click at [473, 215] on div "Valider" at bounding box center [477, 214] width 21 height 7
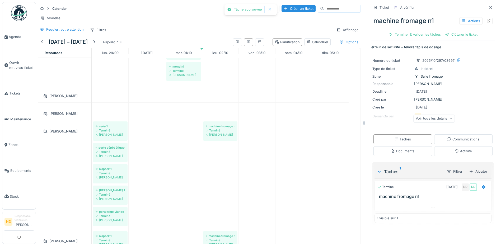
scroll to position [0, 0]
drag, startPoint x: 203, startPoint y: 139, endPoint x: 187, endPoint y: 139, distance: 15.3
click at [187, 139] on div "Holac Terminé Brahim Chelouf hachoir Terminé Brahim Chelouf chariot n2 en arrêt…" at bounding box center [226, 31] width 269 height 793
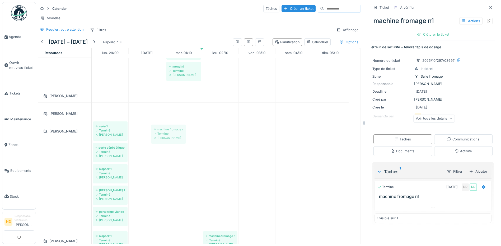
drag, startPoint x: 218, startPoint y: 140, endPoint x: 166, endPoint y: 139, distance: 51.8
click at [166, 139] on div "Holac Terminé Brahim Chelouf hachoir Terminé Brahim Chelouf chariot n2 en arrêt…" at bounding box center [226, 31] width 269 height 793
drag, startPoint x: 217, startPoint y: 138, endPoint x: 182, endPoint y: 138, distance: 35.1
click at [182, 138] on div "Holac Terminé Brahim Chelouf hachoir Terminé Brahim Chelouf chariot n2 en arrêt…" at bounding box center [226, 31] width 269 height 793
